Goal: Task Accomplishment & Management: Complete application form

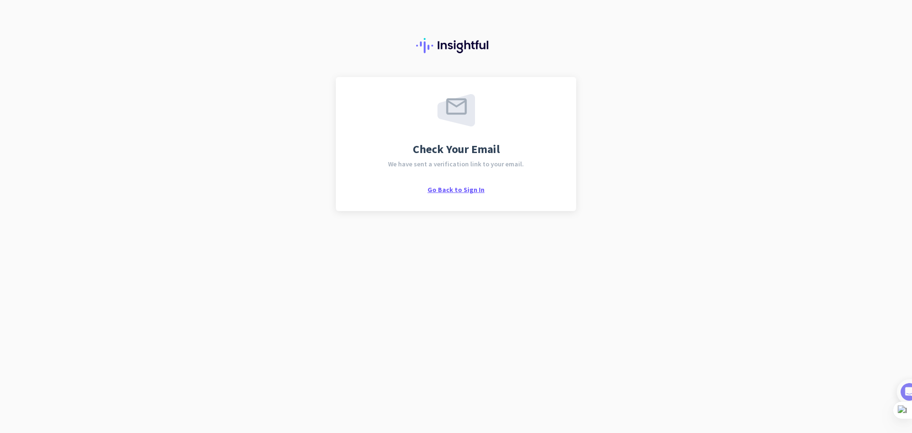
click at [446, 191] on span "Go Back to Sign In" at bounding box center [455, 189] width 57 height 9
click at [456, 192] on span "Go Back to Sign In" at bounding box center [455, 189] width 57 height 9
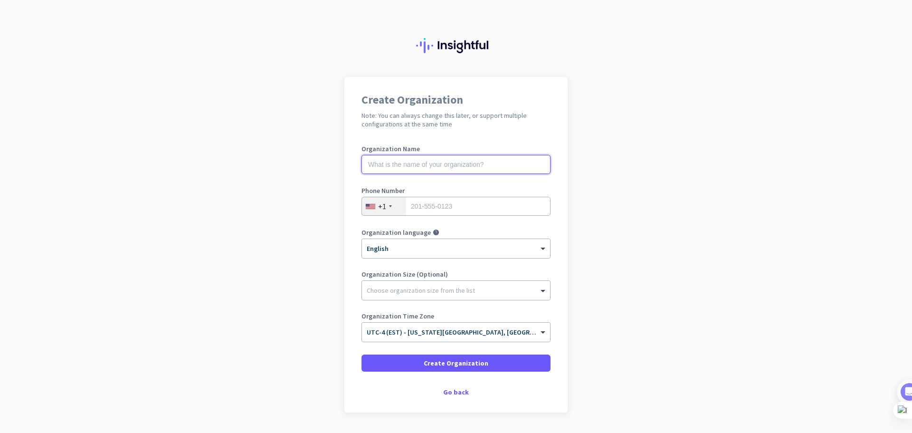
click at [417, 159] on input "text" at bounding box center [455, 164] width 189 height 19
type input "XYZ"
click at [380, 205] on div "+1" at bounding box center [382, 205] width 8 height 9
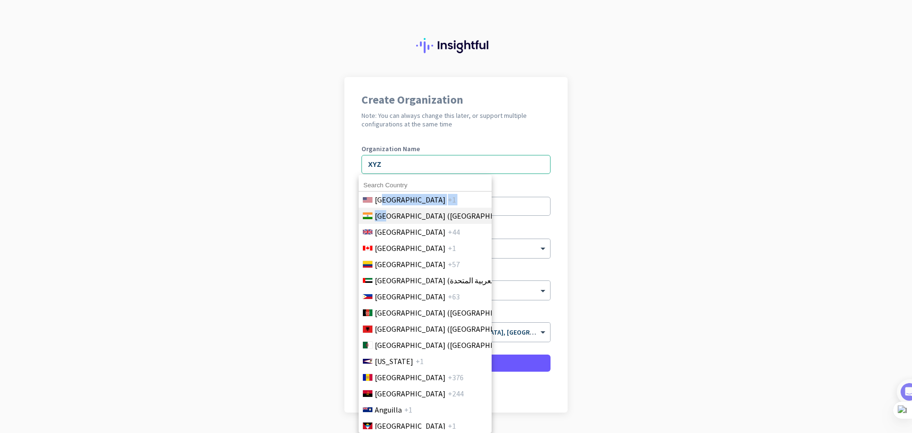
drag, startPoint x: 383, startPoint y: 206, endPoint x: 383, endPoint y: 214, distance: 8.1
click at [383, 214] on ul "[GEOGRAPHIC_DATA] +1 [GEOGRAPHIC_DATA] ([GEOGRAPHIC_DATA]) +91 [GEOGRAPHIC_DATA…" at bounding box center [424, 309] width 133 height 237
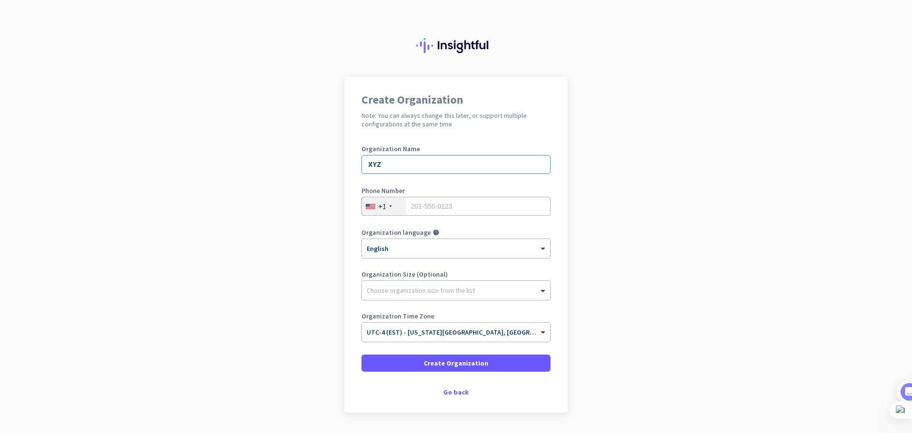
click at [383, 214] on div "+1" at bounding box center [384, 206] width 44 height 18
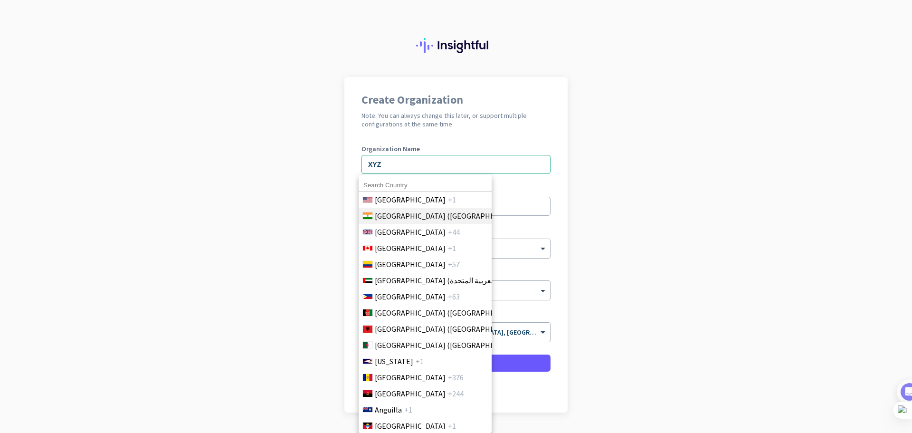
click at [525, 216] on span "+91" at bounding box center [531, 215] width 12 height 11
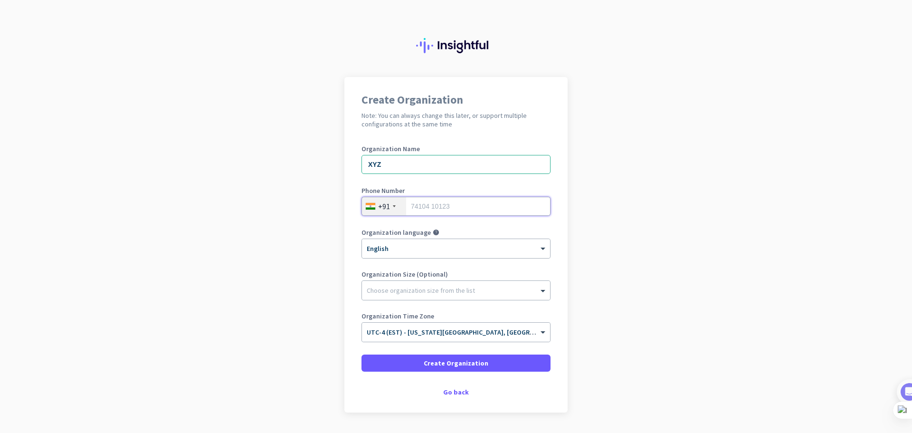
click at [449, 208] on input "tel" at bounding box center [455, 206] width 189 height 19
type input "9910397678"
click at [390, 295] on div "Choose organization size from the list" at bounding box center [456, 290] width 188 height 19
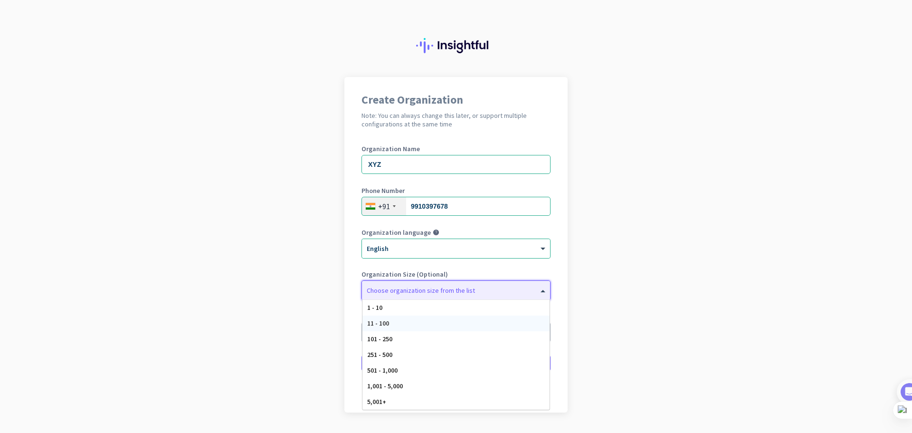
click at [393, 327] on div "11 - 100" at bounding box center [455, 323] width 187 height 16
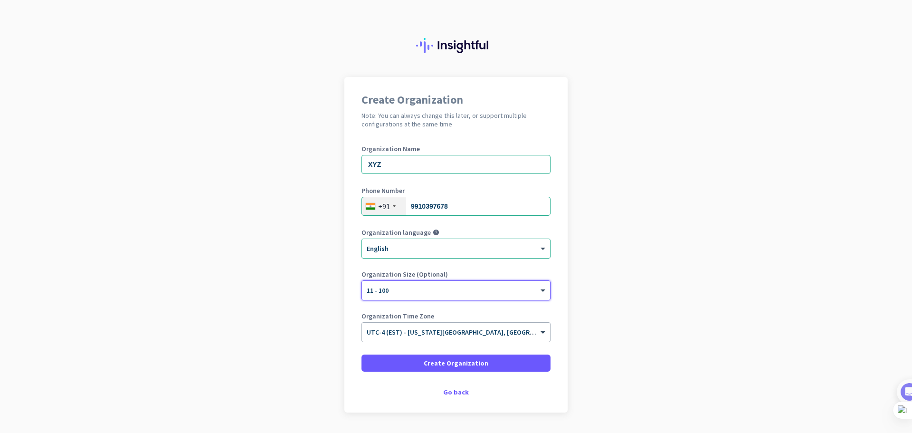
click at [396, 330] on input "text" at bounding box center [447, 328] width 160 height 7
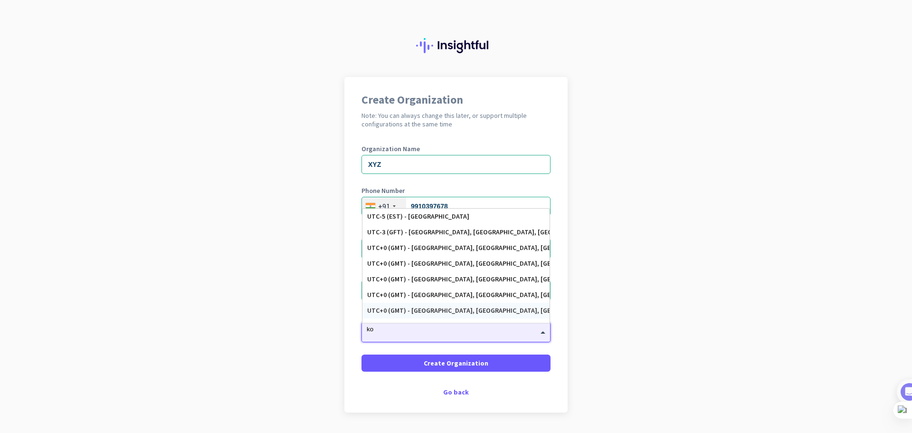
type input "k"
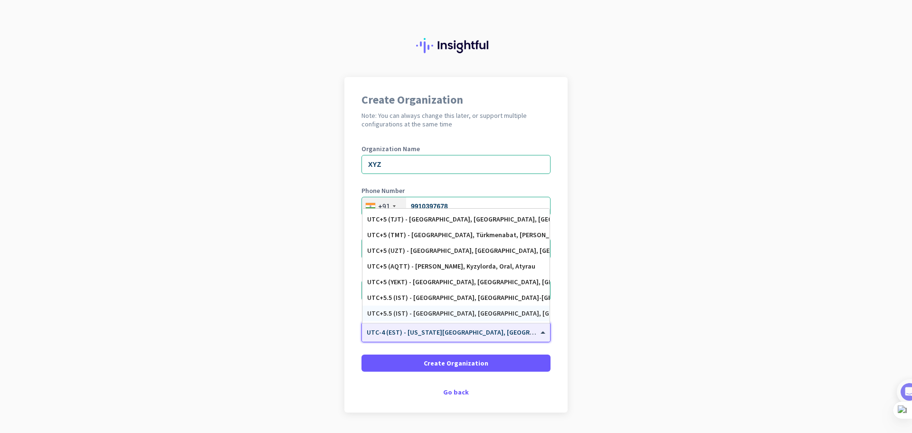
click at [430, 313] on div "UTC+5.5 (IST) - [GEOGRAPHIC_DATA], [GEOGRAPHIC_DATA], [GEOGRAPHIC_DATA], [GEOGR…" at bounding box center [456, 313] width 178 height 8
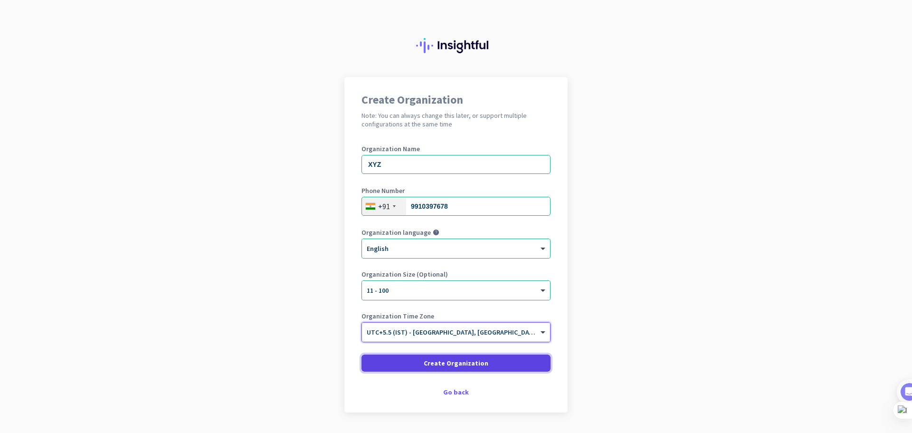
click at [443, 357] on span at bounding box center [455, 362] width 189 height 23
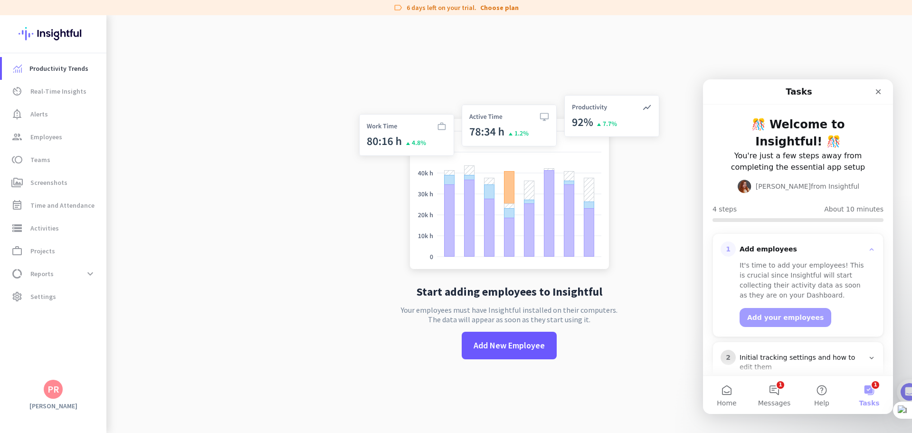
click at [881, 83] on nav "Tasks" at bounding box center [798, 91] width 190 height 25
click at [880, 86] on div "Close" at bounding box center [878, 91] width 17 height 17
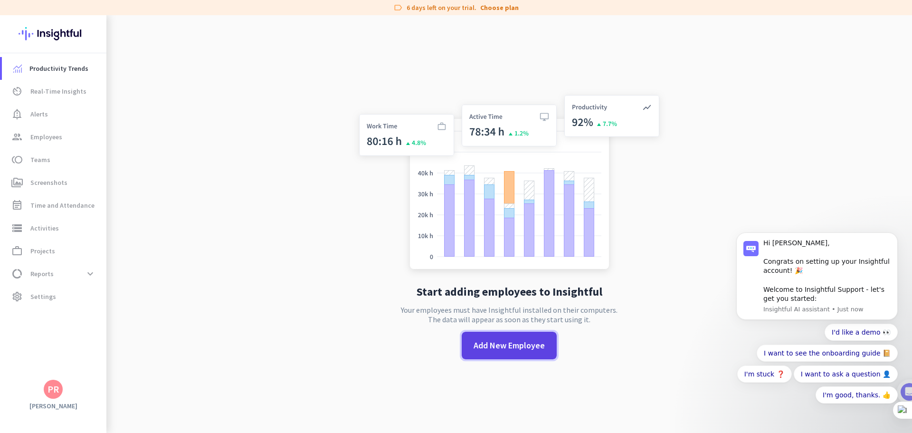
click at [471, 336] on span at bounding box center [509, 345] width 95 height 23
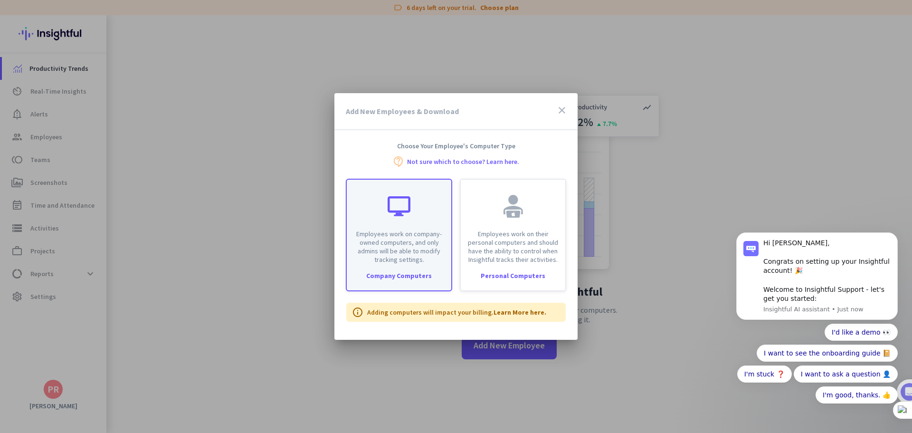
click at [427, 262] on p "Employees work on company-owned computers, and only admins will be able to modi…" at bounding box center [398, 246] width 93 height 34
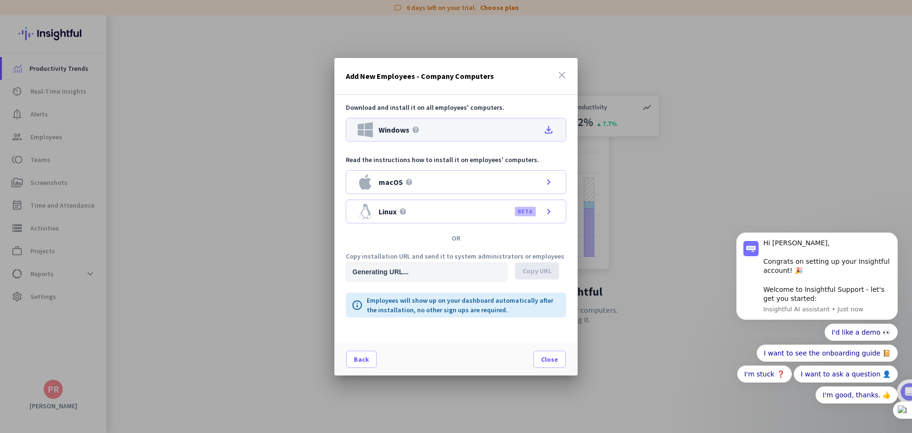
click at [551, 127] on icon "file_download" at bounding box center [548, 129] width 11 height 11
type input "[URL][DOMAIN_NAME]"
click at [652, 126] on div at bounding box center [456, 216] width 912 height 433
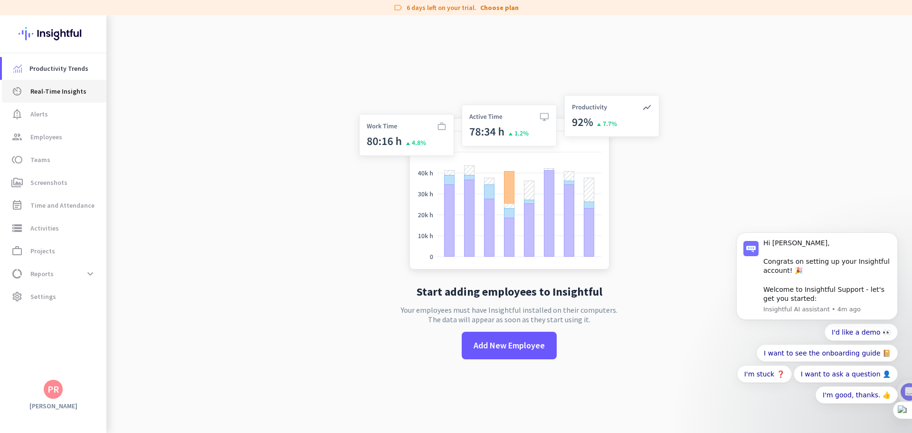
click at [73, 97] on link "av_timer Real-Time Insights" at bounding box center [54, 91] width 104 height 23
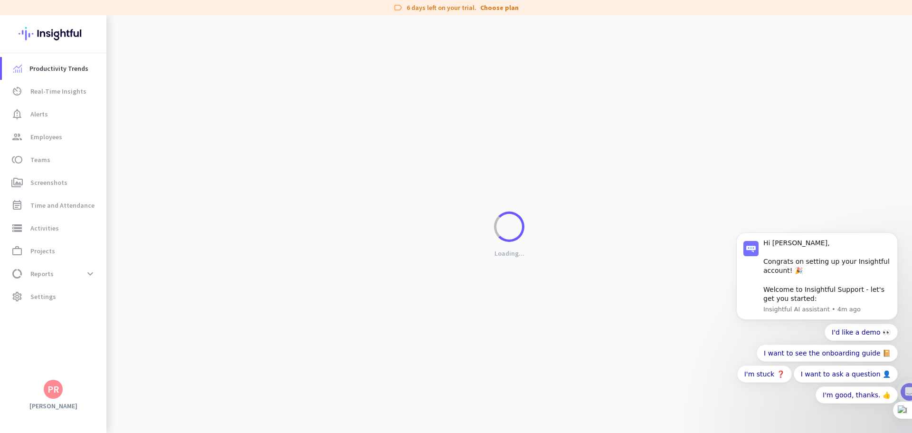
click at [726, 92] on div "Loading..." at bounding box center [509, 231] width 806 height 433
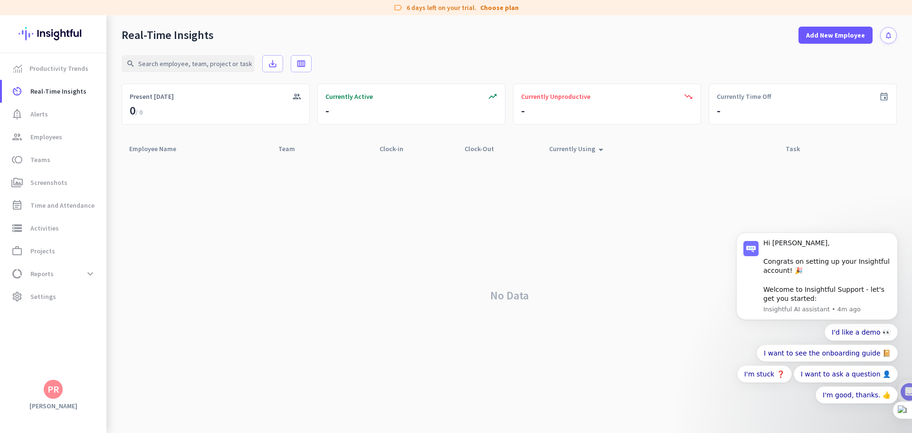
click at [50, 398] on div "PR" at bounding box center [53, 389] width 19 height 19
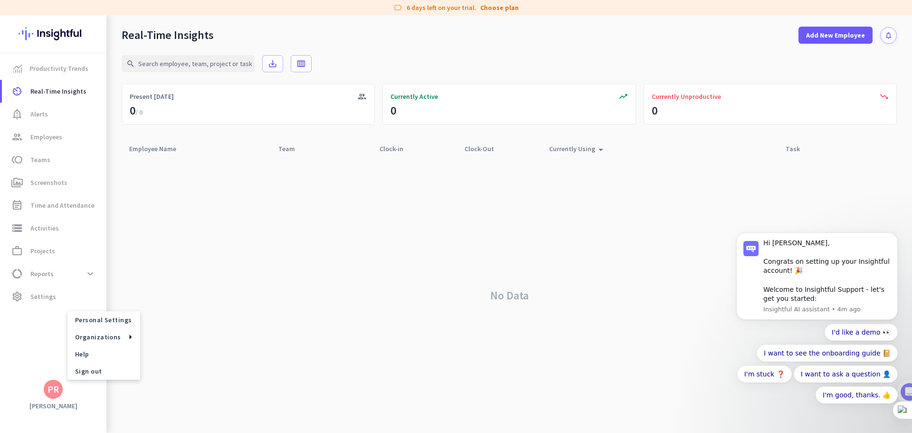
click at [238, 247] on div at bounding box center [456, 216] width 912 height 433
click at [60, 75] on link "Productivity Trends" at bounding box center [54, 68] width 104 height 23
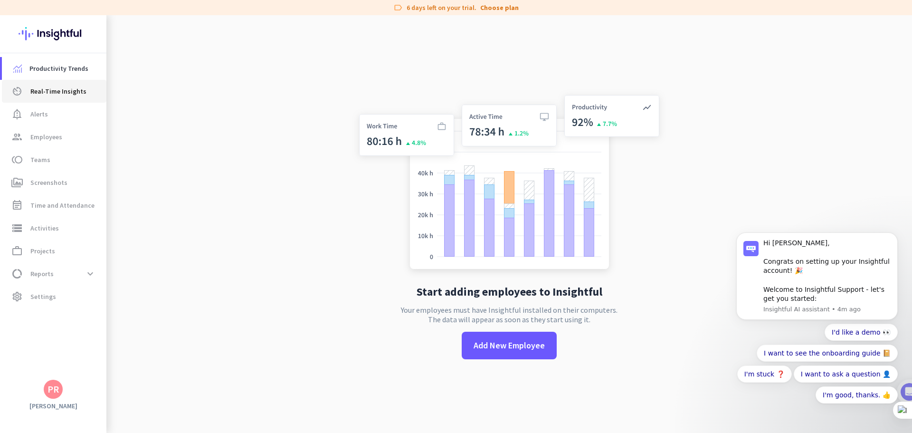
click at [53, 92] on span "Real-Time Insights" at bounding box center [58, 90] width 56 height 11
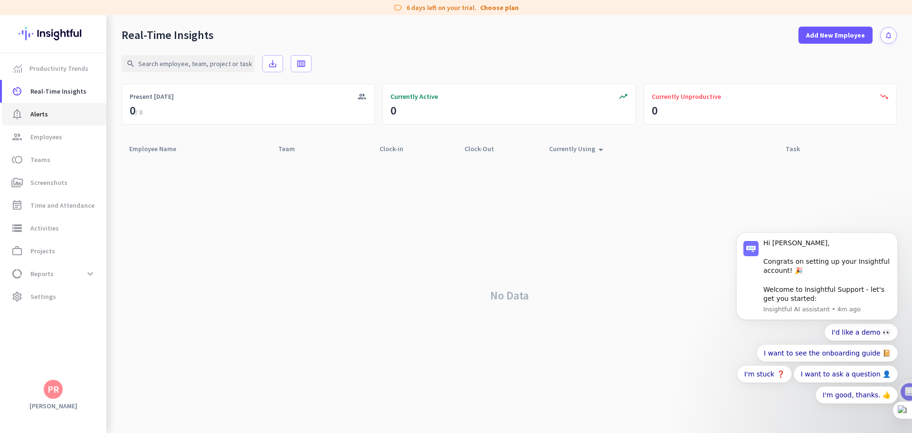
click at [44, 115] on span "Alerts" at bounding box center [39, 113] width 18 height 11
click at [44, 138] on span "Employees" at bounding box center [46, 136] width 32 height 11
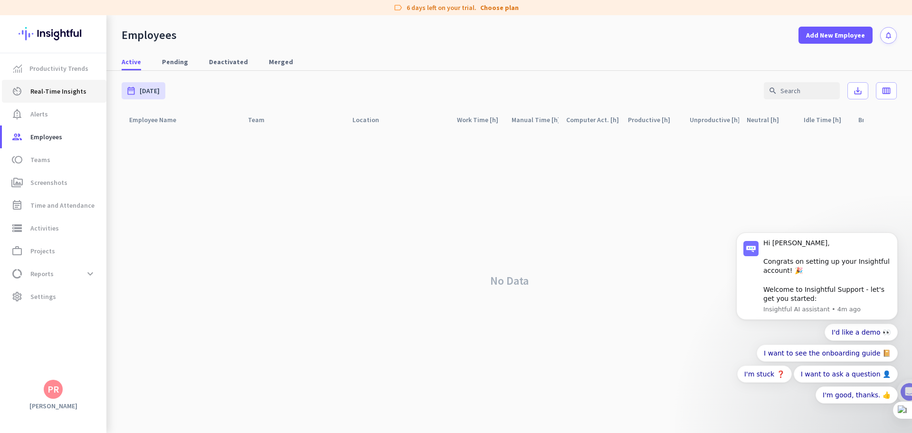
click at [53, 99] on link "av_timer Real-Time Insights" at bounding box center [54, 91] width 104 height 23
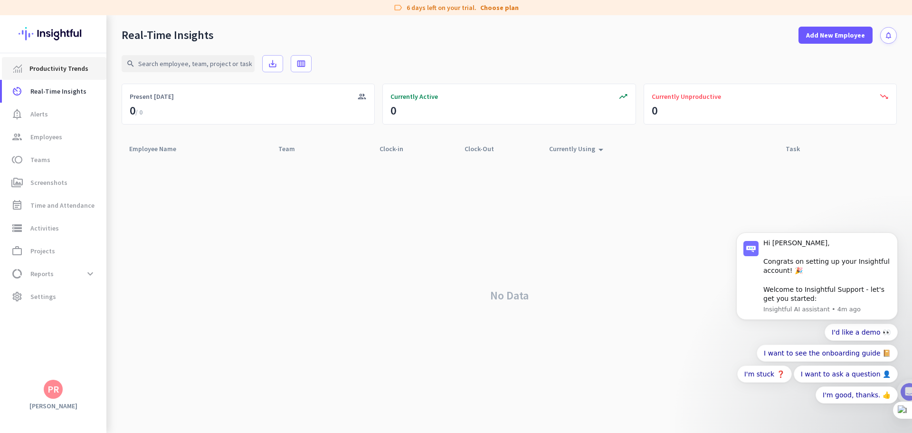
click at [54, 72] on span "Productivity Trends" at bounding box center [58, 68] width 59 height 11
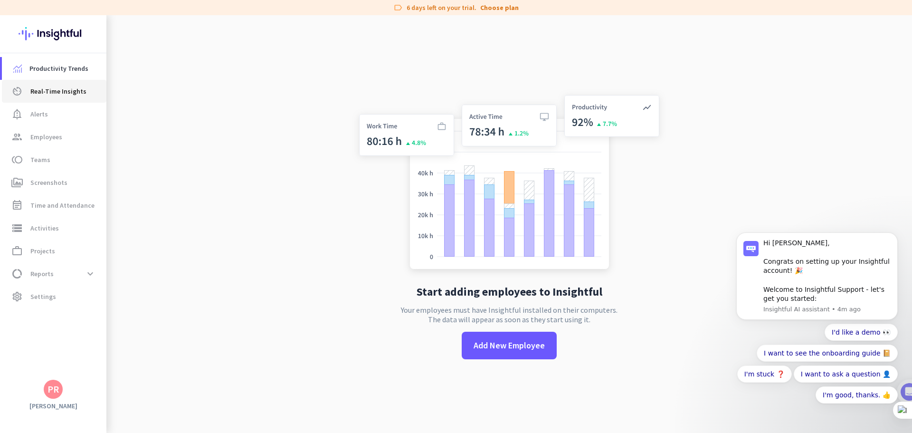
click at [52, 80] on link "av_timer Real-Time Insights" at bounding box center [54, 91] width 104 height 23
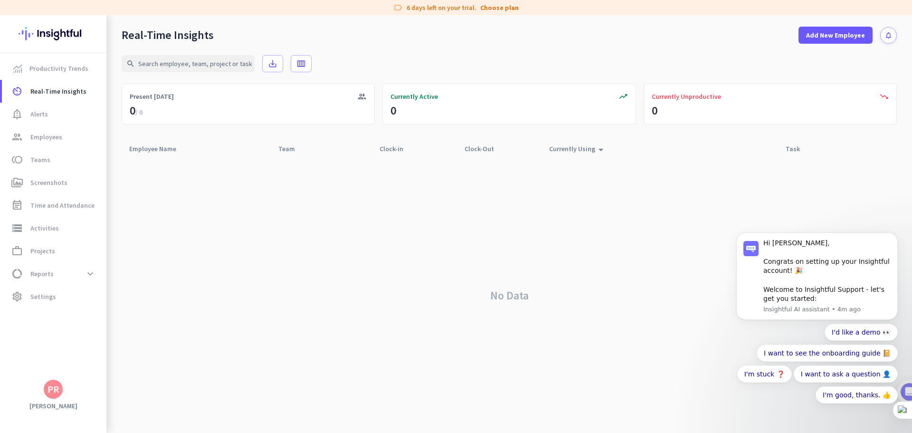
click at [53, 402] on h3 "[PERSON_NAME]" at bounding box center [53, 405] width 106 height 9
click at [56, 388] on div "PR" at bounding box center [52, 388] width 11 height 9
